Goal: Use online tool/utility: Utilize a website feature to perform a specific function

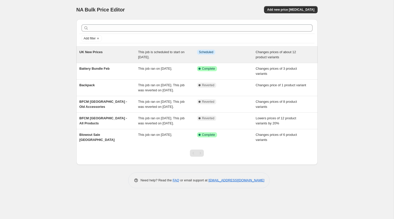
click at [112, 54] on div "UK New Prices" at bounding box center [109, 55] width 59 height 10
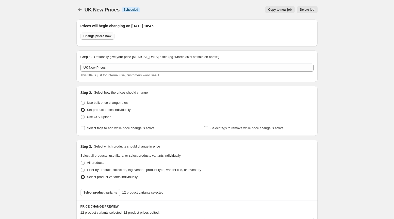
click at [105, 35] on span "Change prices now" at bounding box center [98, 36] width 28 height 4
radio input "true"
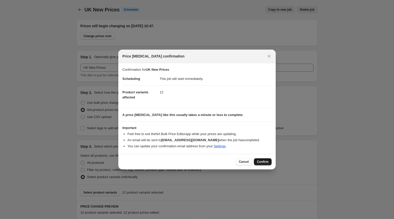
click at [266, 160] on span "Confirm" at bounding box center [263, 162] width 12 height 4
